Goal: Understand process/instructions: Learn how to perform a task or action

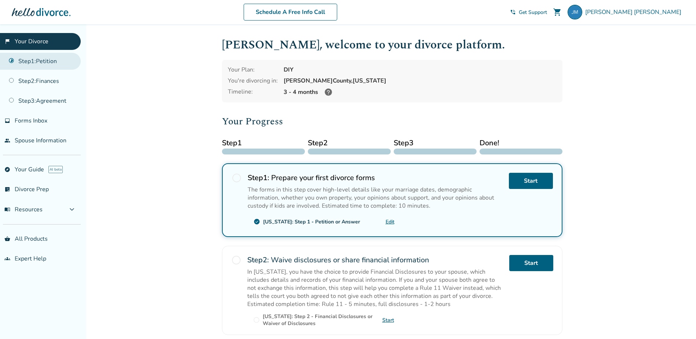
click at [57, 66] on link "Step 1 : Petition" at bounding box center [40, 61] width 81 height 17
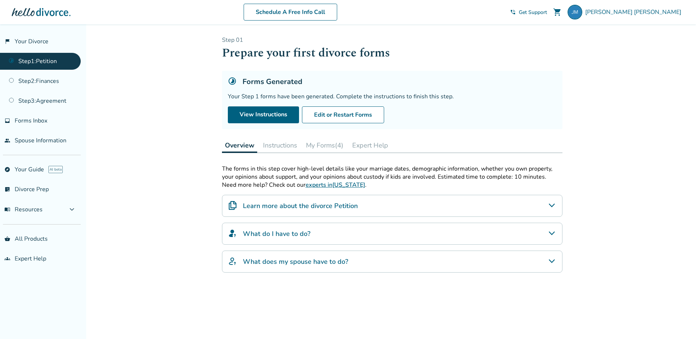
click at [323, 144] on button "My Forms (4)" at bounding box center [324, 145] width 43 height 15
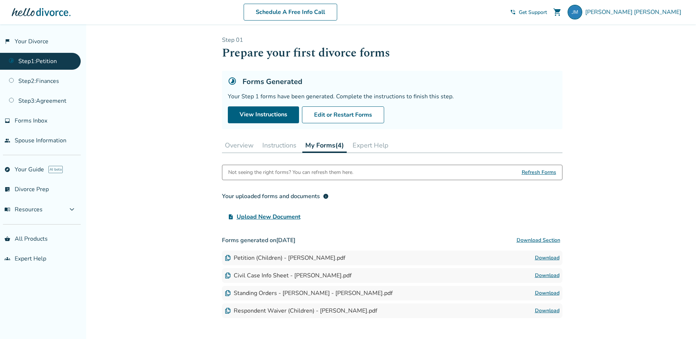
click at [281, 142] on button "Instructions" at bounding box center [279, 145] width 40 height 15
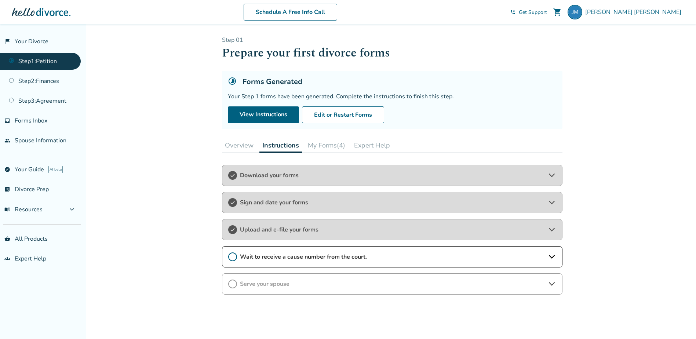
click at [348, 253] on span "Wait to receive a cause number from the court." at bounding box center [392, 257] width 304 height 8
click at [232, 289] on span "I have completed this step." at bounding box center [270, 293] width 85 height 11
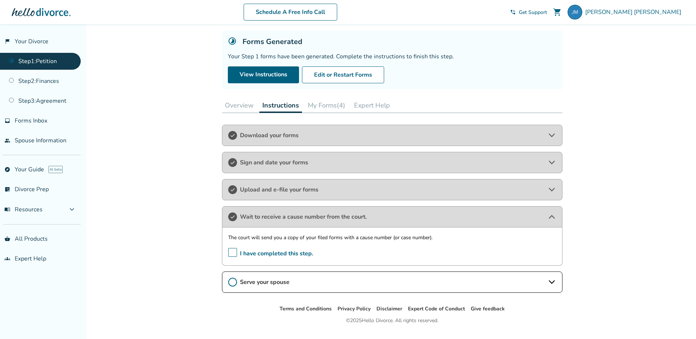
scroll to position [57, 0]
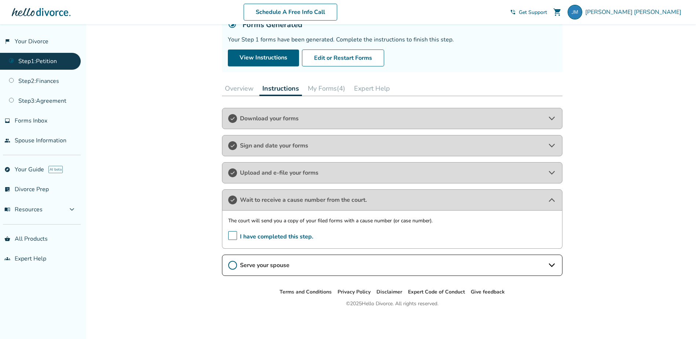
click at [355, 264] on span "Serve your spouse" at bounding box center [392, 265] width 304 height 8
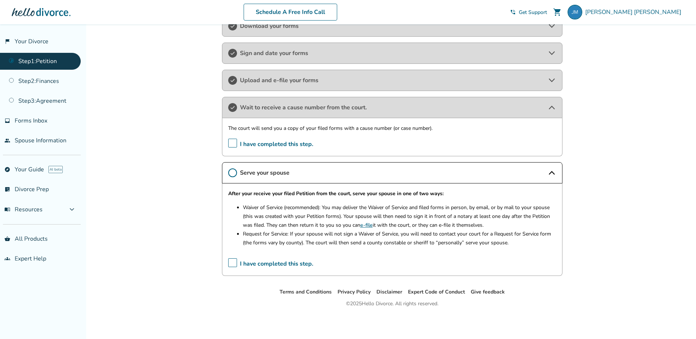
scroll to position [3, 0]
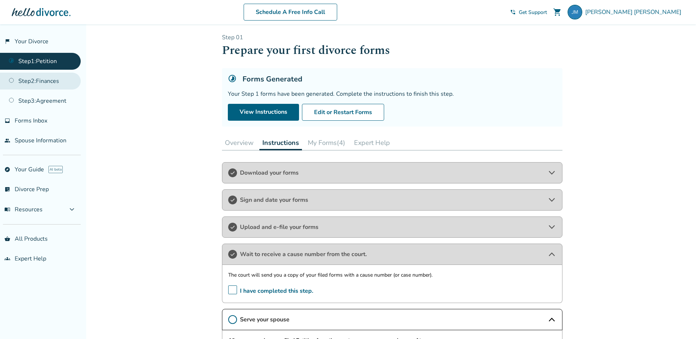
click at [42, 83] on link "Step 2 : Finances" at bounding box center [40, 81] width 81 height 17
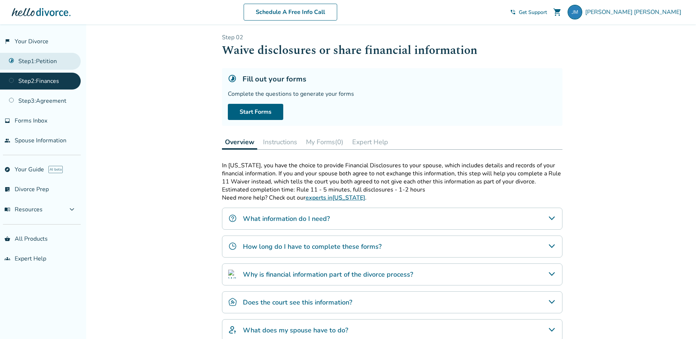
click at [51, 65] on link "Step 1 : Petition" at bounding box center [40, 61] width 81 height 17
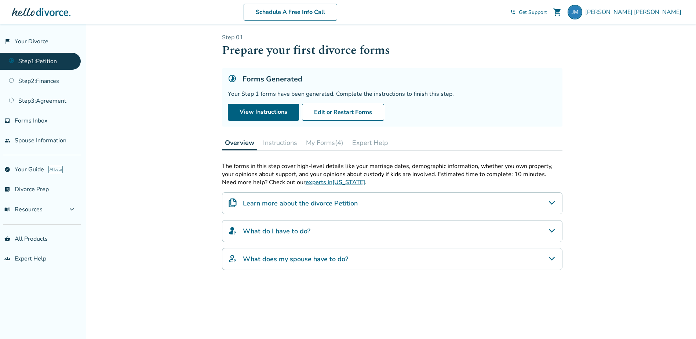
click at [275, 140] on button "Instructions" at bounding box center [280, 142] width 40 height 15
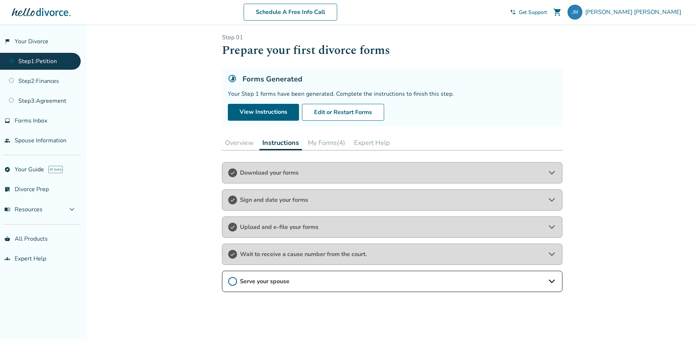
click at [296, 280] on span "Serve your spouse" at bounding box center [392, 281] width 304 height 8
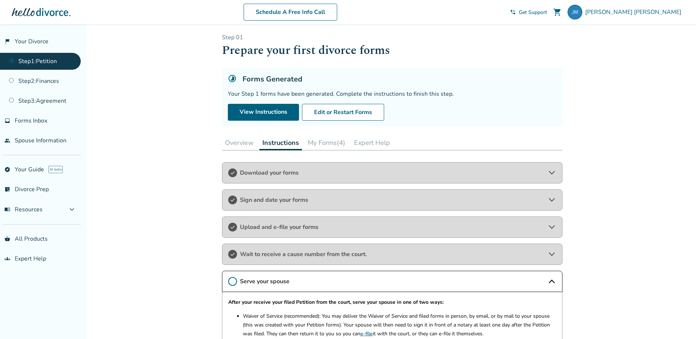
scroll to position [111, 0]
